Goal: Find specific page/section: Find specific page/section

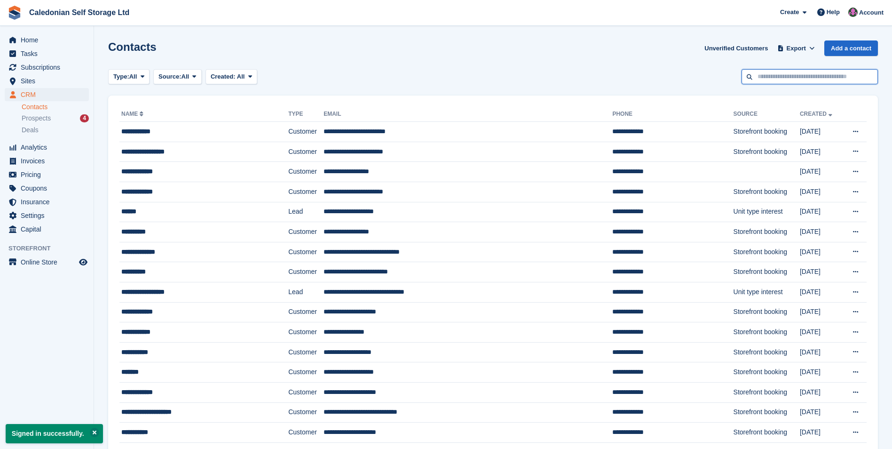
click at [785, 77] on input "text" at bounding box center [809, 77] width 136 height 16
type input "*****"
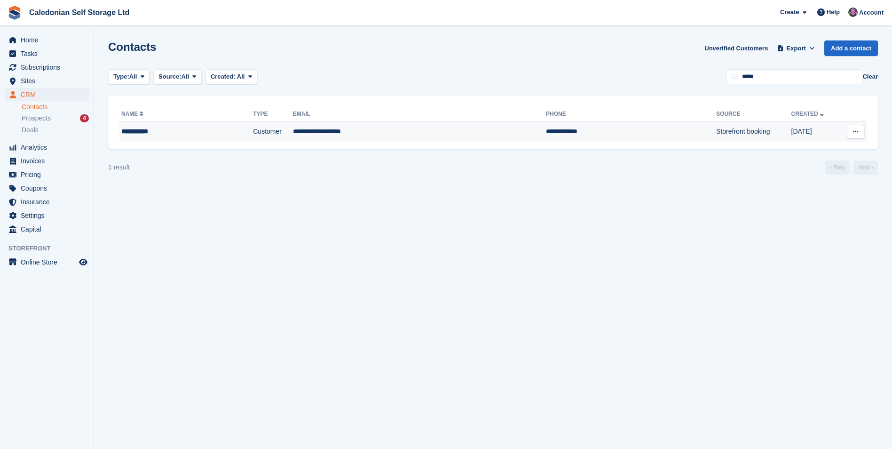
click at [326, 133] on td "**********" at bounding box center [419, 132] width 253 height 20
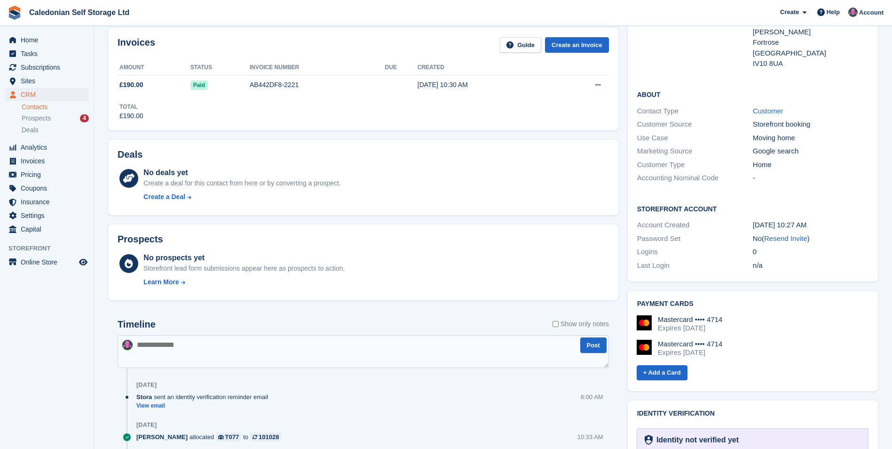
scroll to position [198, 0]
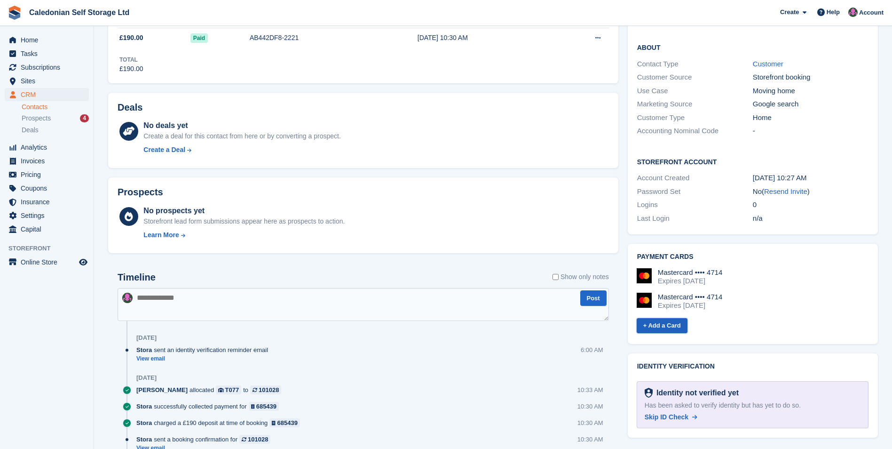
click at [668, 318] on link "+ Add a Card" at bounding box center [662, 326] width 51 height 16
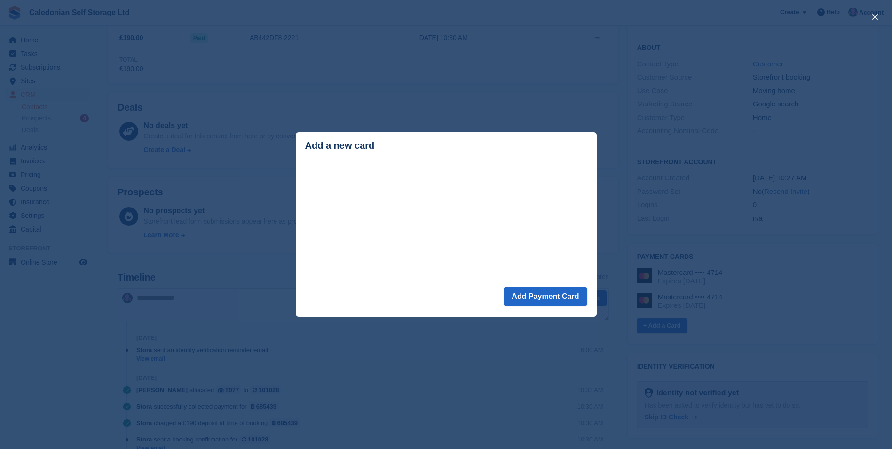
click at [790, 242] on div "close" at bounding box center [446, 224] width 892 height 449
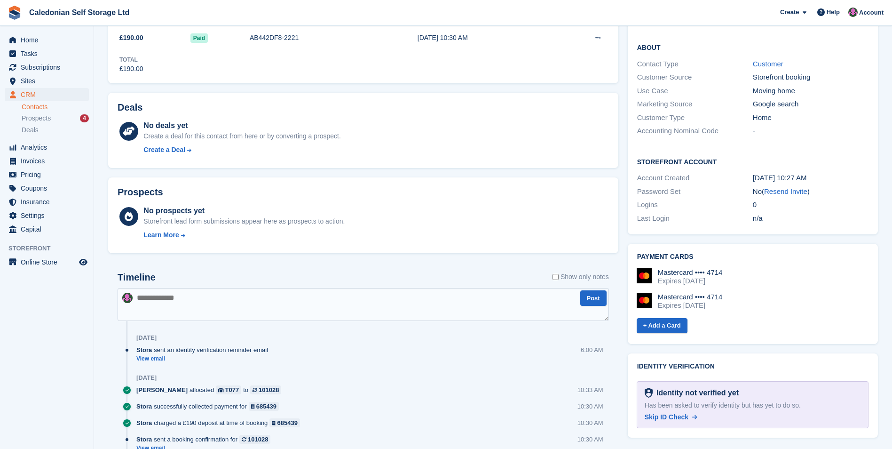
scroll to position [0, 0]
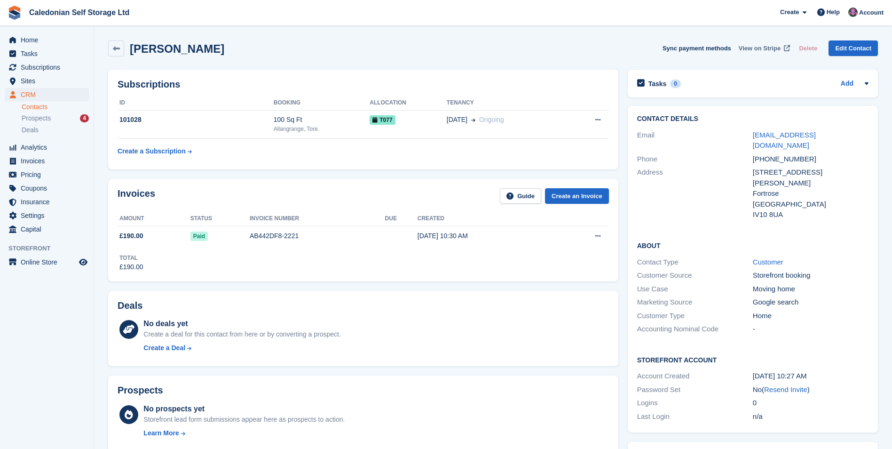
click at [770, 51] on span "View on Stripe" at bounding box center [760, 48] width 42 height 9
drag, startPoint x: 12, startPoint y: 162, endPoint x: 14, endPoint y: 247, distance: 85.6
click at [14, 243] on aside "Home Tasks Subscriptions Subscriptions Subscriptions Contracts Price increases …" at bounding box center [47, 227] width 94 height 402
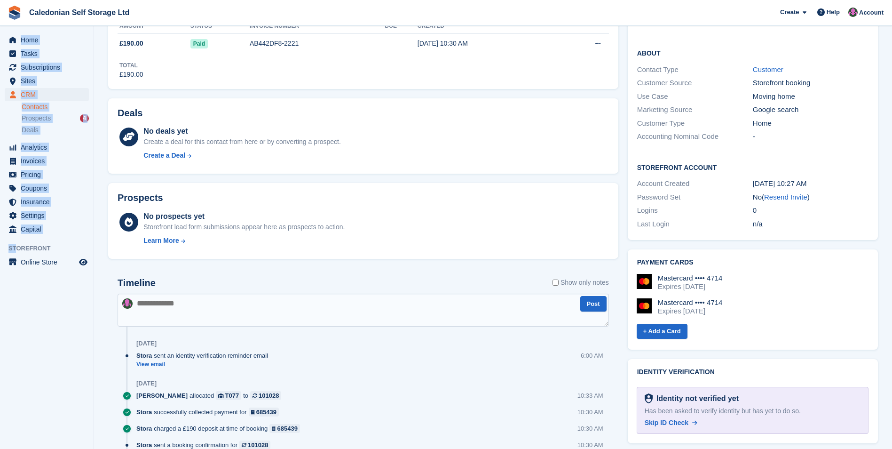
scroll to position [292, 0]
